Goal: Task Accomplishment & Management: Manage account settings

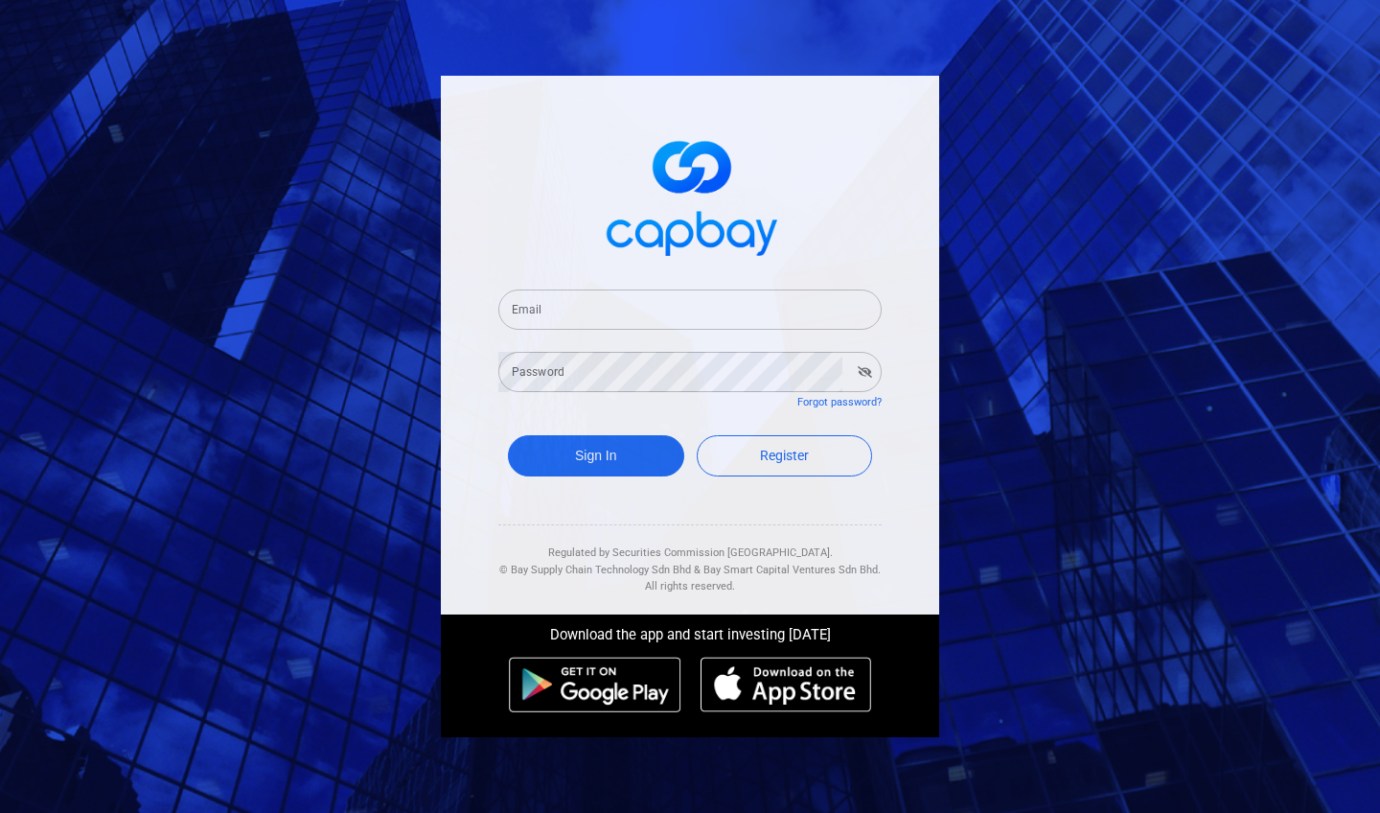
click at [585, 313] on input "Email" at bounding box center [689, 309] width 383 height 40
type input "[EMAIL_ADDRESS][DOMAIN_NAME]"
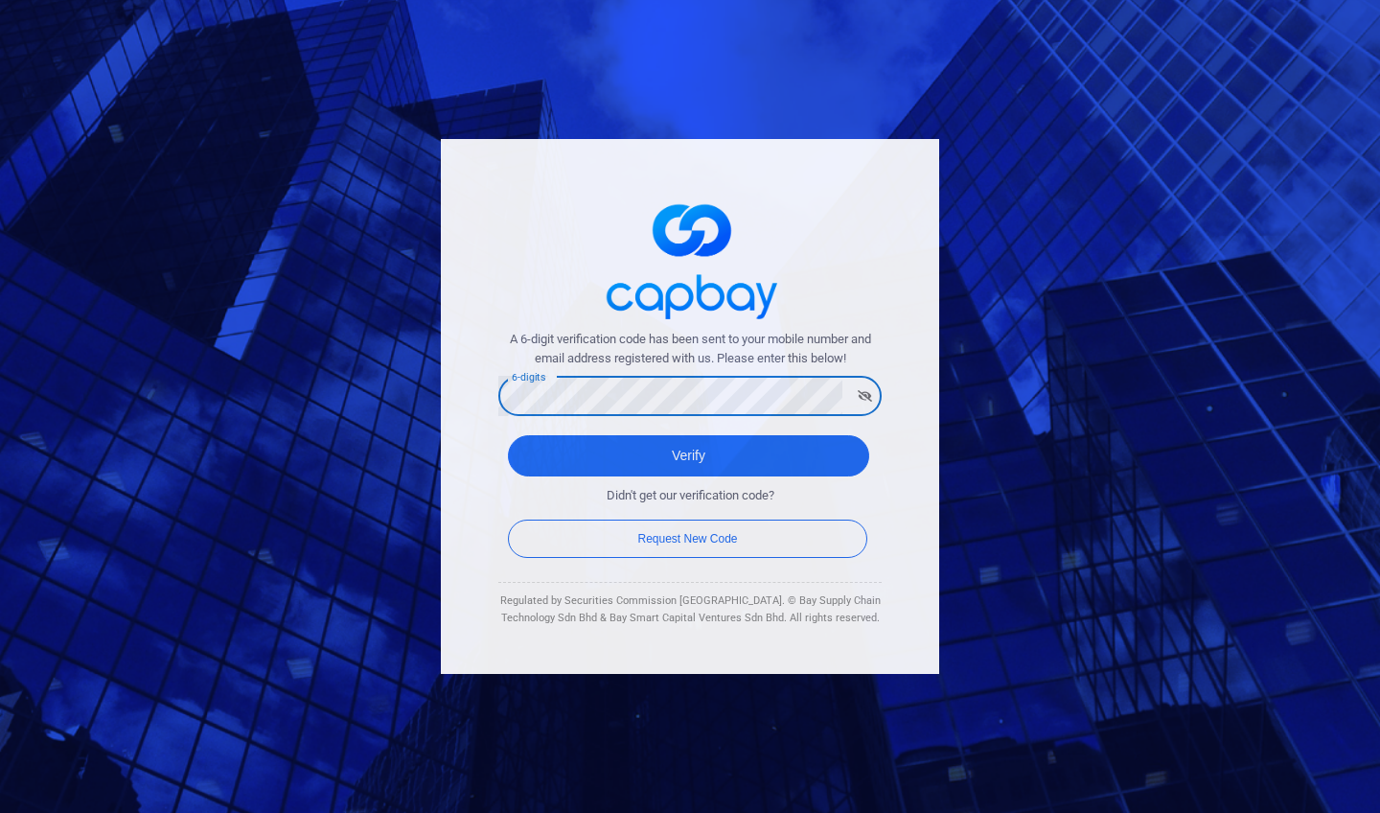
click at [688, 456] on button "Verify" at bounding box center [688, 455] width 361 height 41
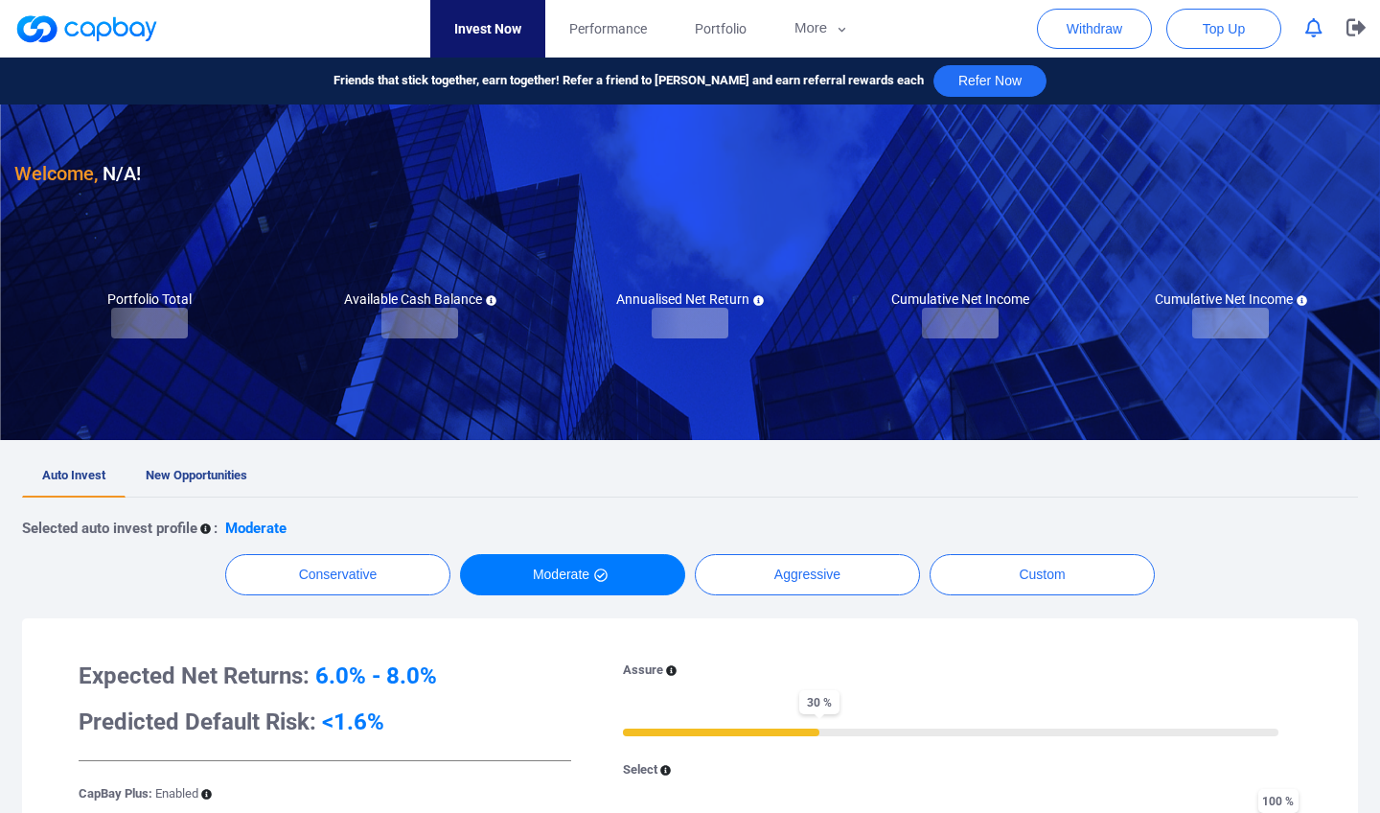
checkbox input "true"
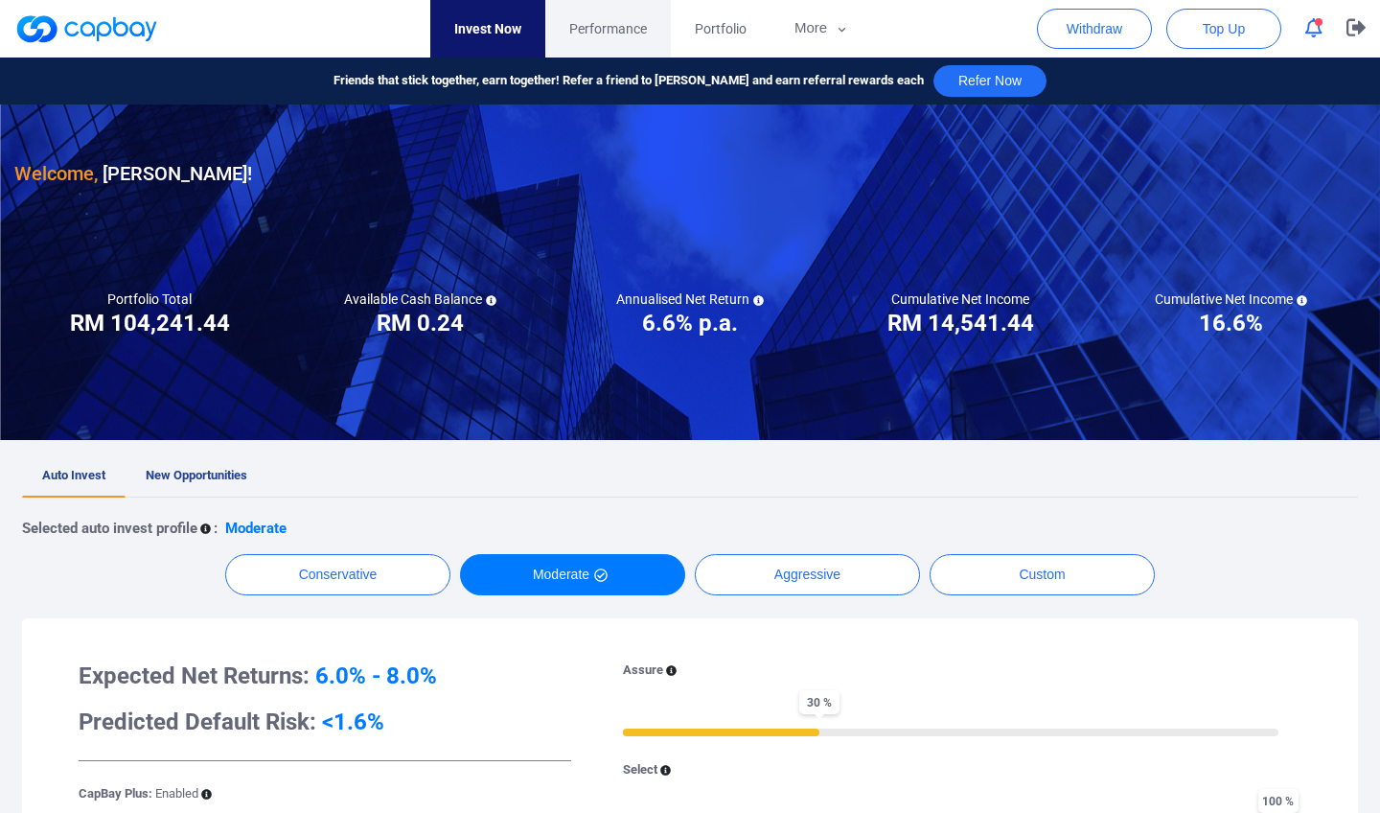
click at [613, 30] on span "Performance" at bounding box center [608, 28] width 78 height 21
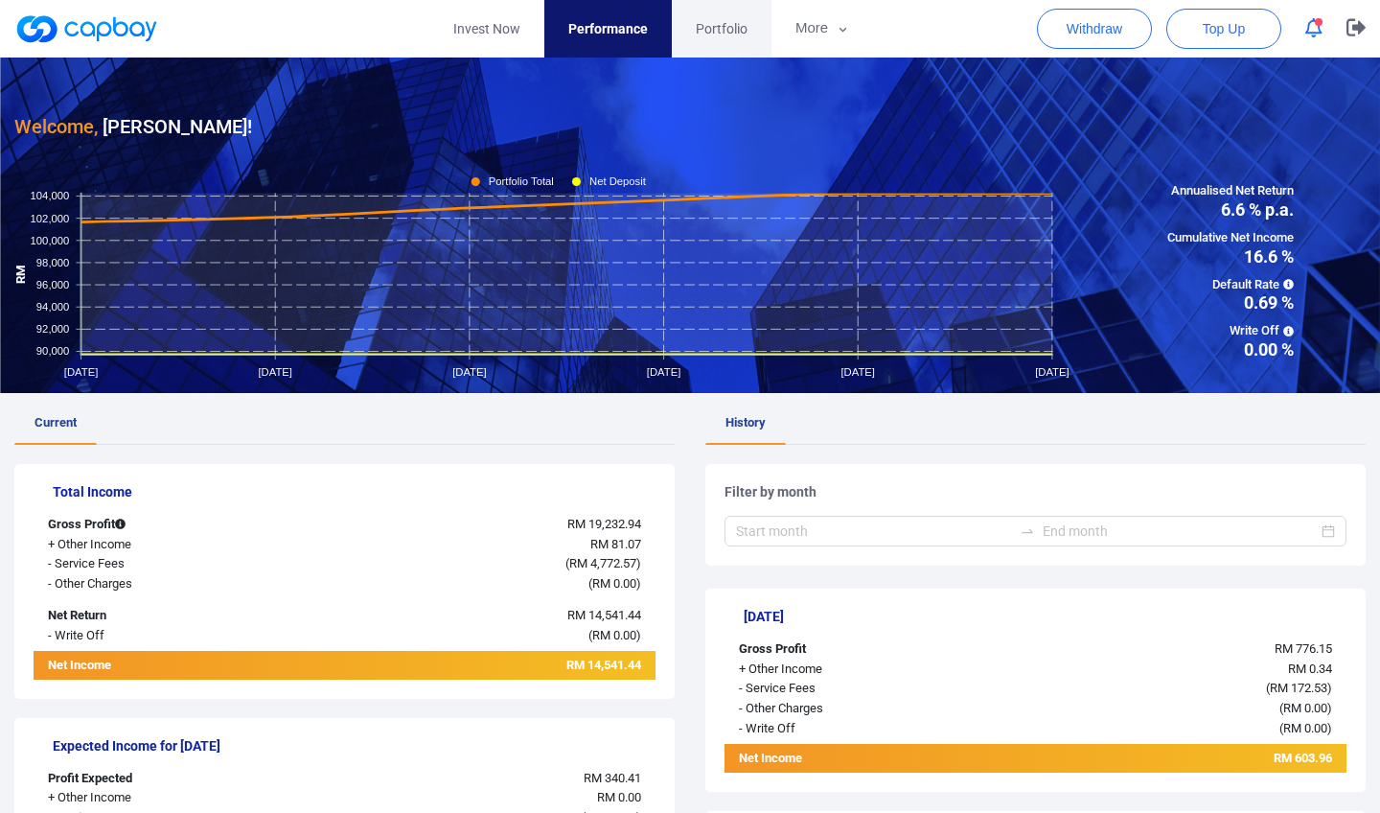
click at [714, 26] on span "Portfolio" at bounding box center [722, 28] width 52 height 21
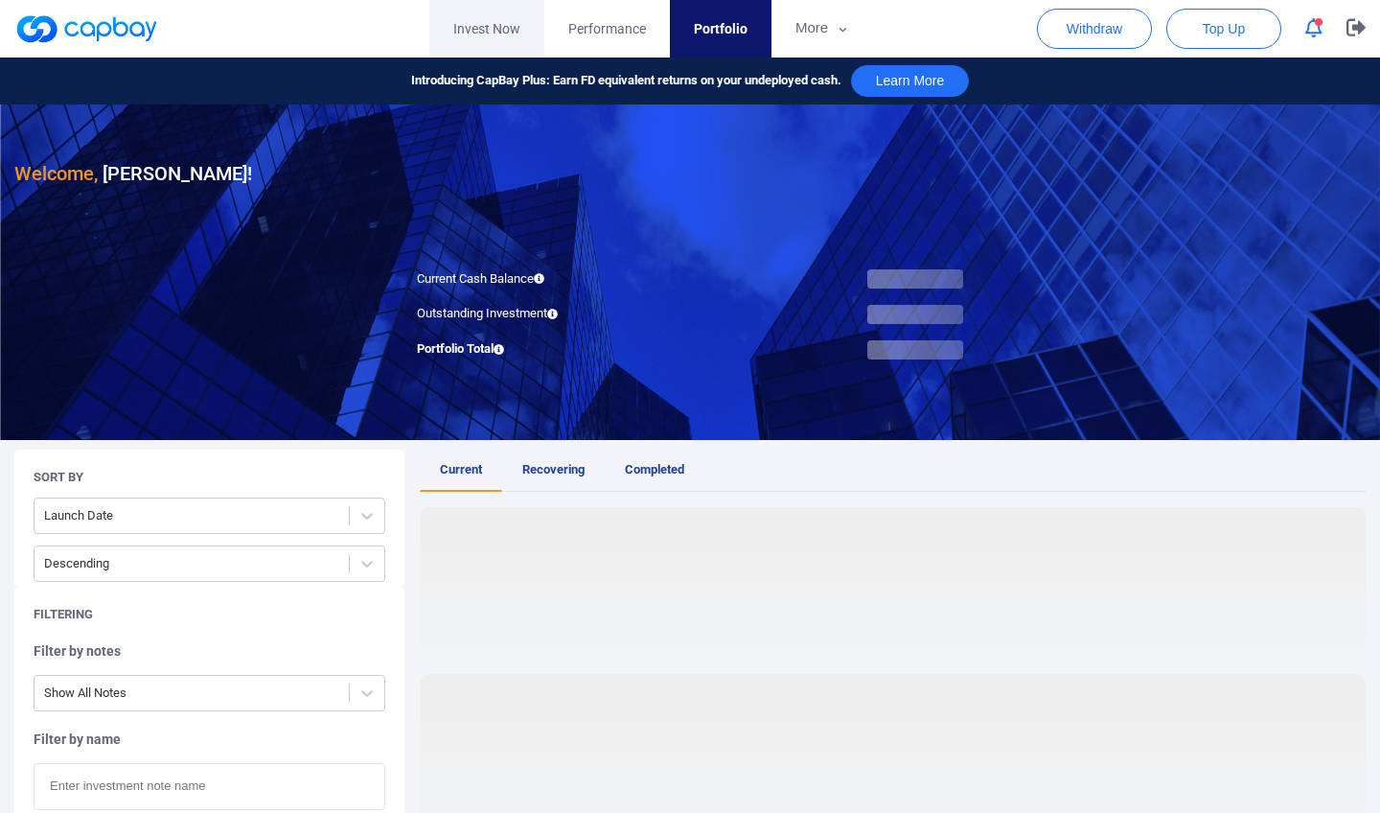
click at [489, 34] on link "Invest Now" at bounding box center [486, 29] width 115 height 58
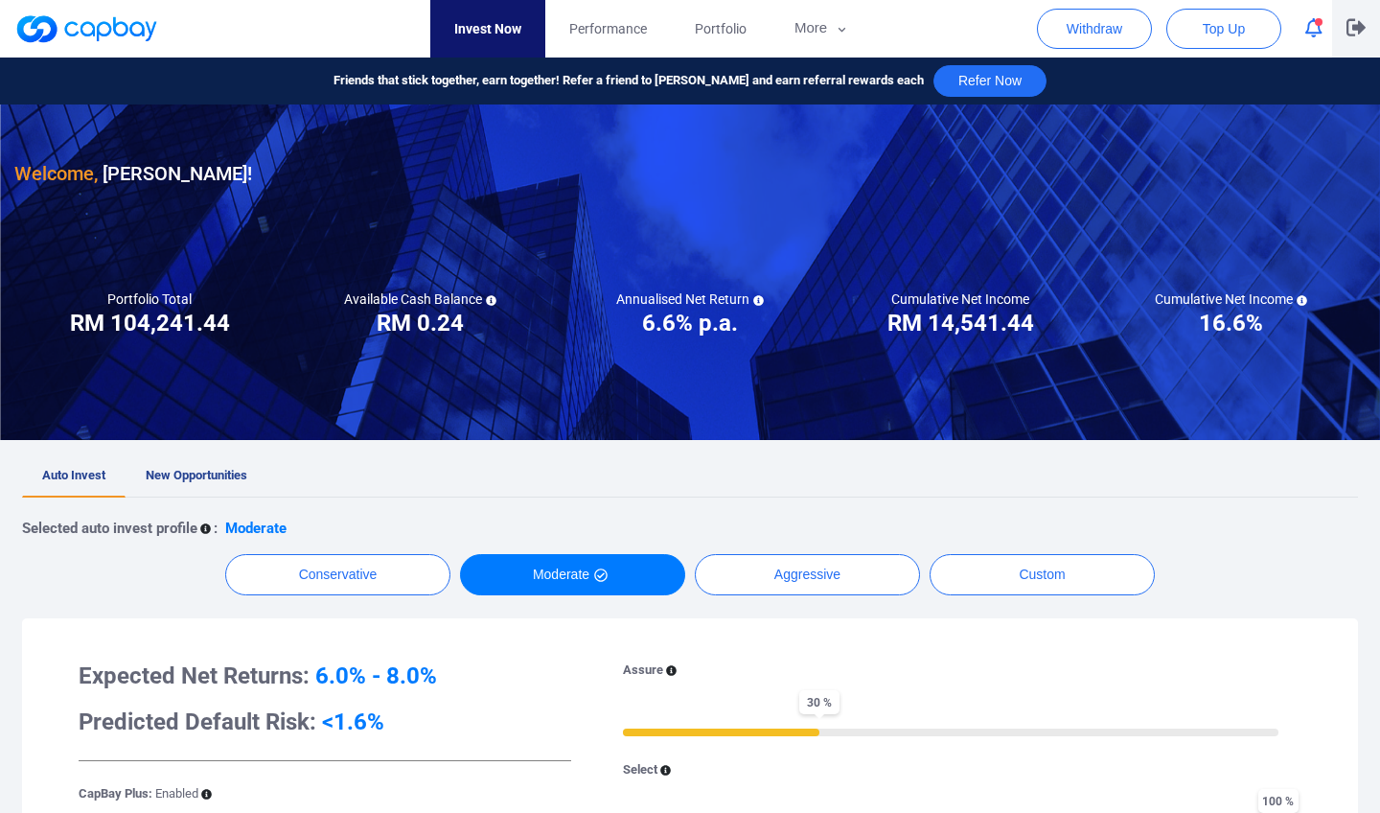
click at [1355, 32] on icon "button" at bounding box center [1356, 27] width 19 height 18
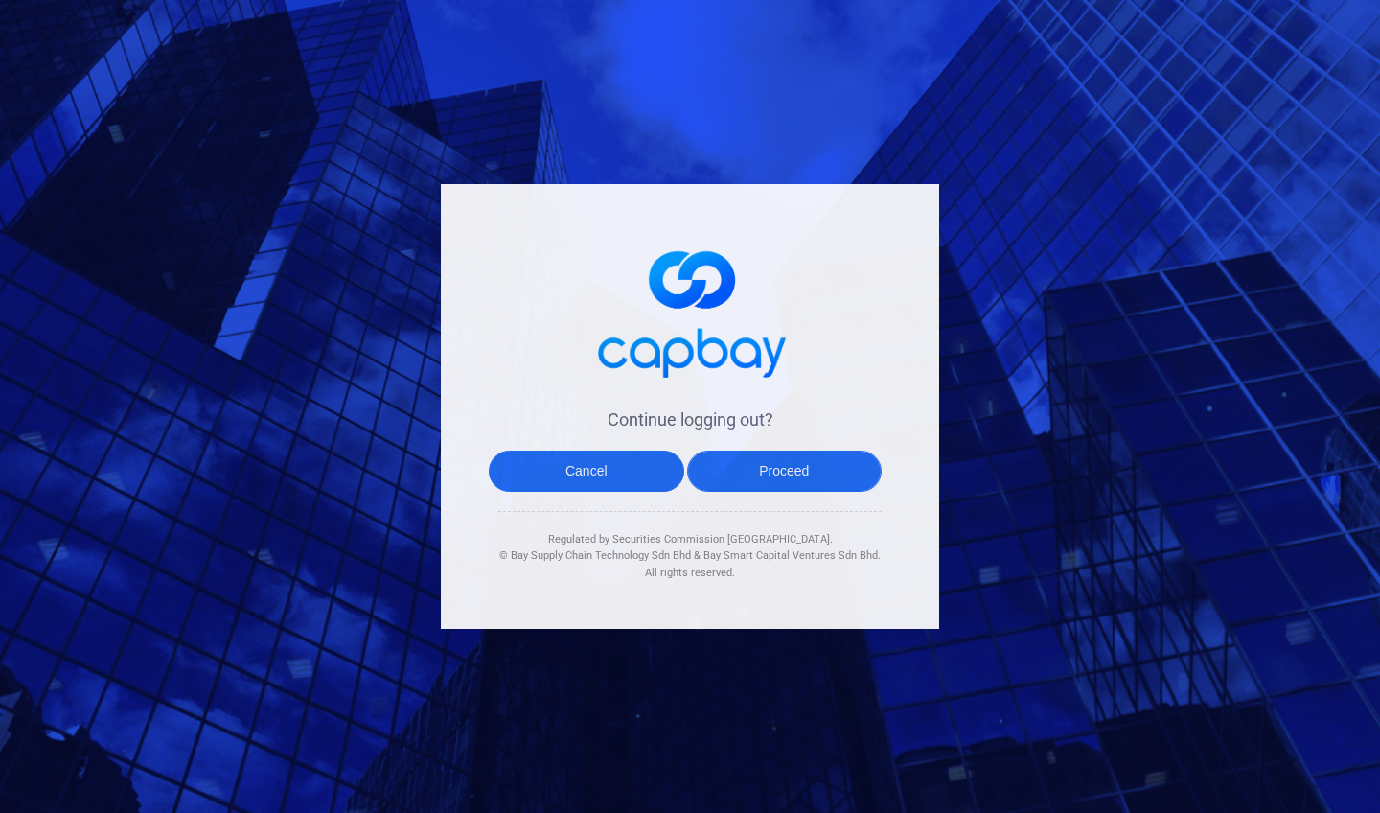
click at [787, 481] on button "Proceed" at bounding box center [785, 471] width 196 height 41
